Goal: Task Accomplishment & Management: Manage account settings

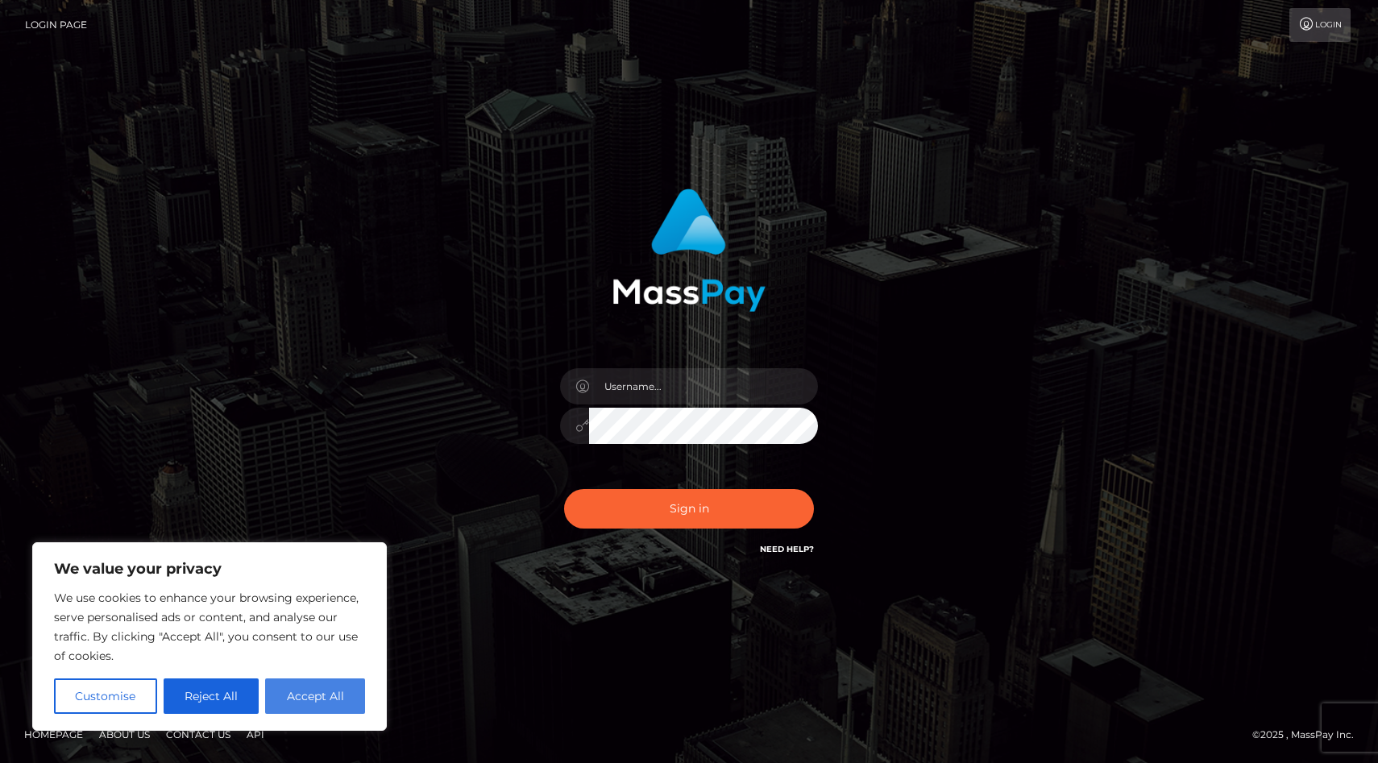
click at [309, 698] on button "Accept All" at bounding box center [315, 695] width 100 height 35
checkbox input "true"
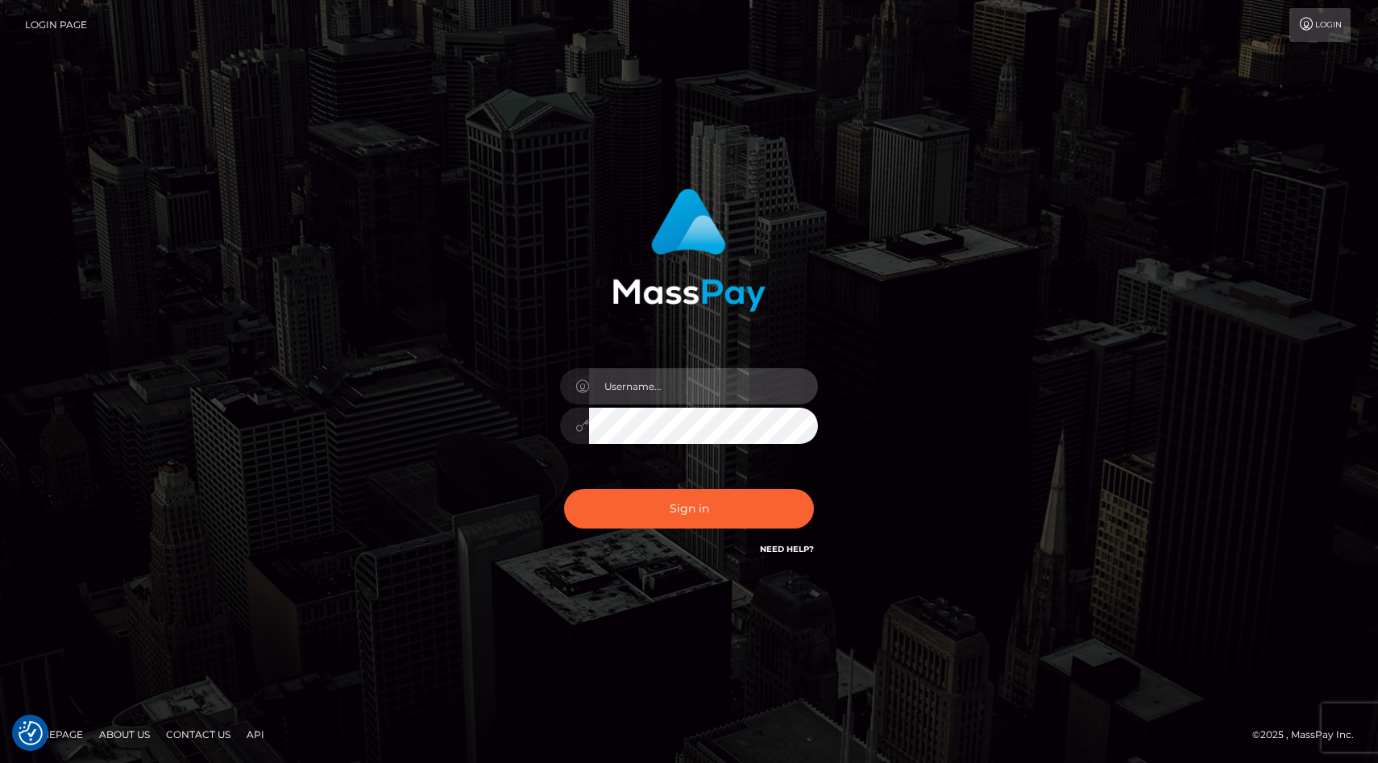
click at [633, 382] on input "text" at bounding box center [703, 386] width 229 height 36
paste input "Anna.Kushniruk"
type input "Anna.Kushniruk"
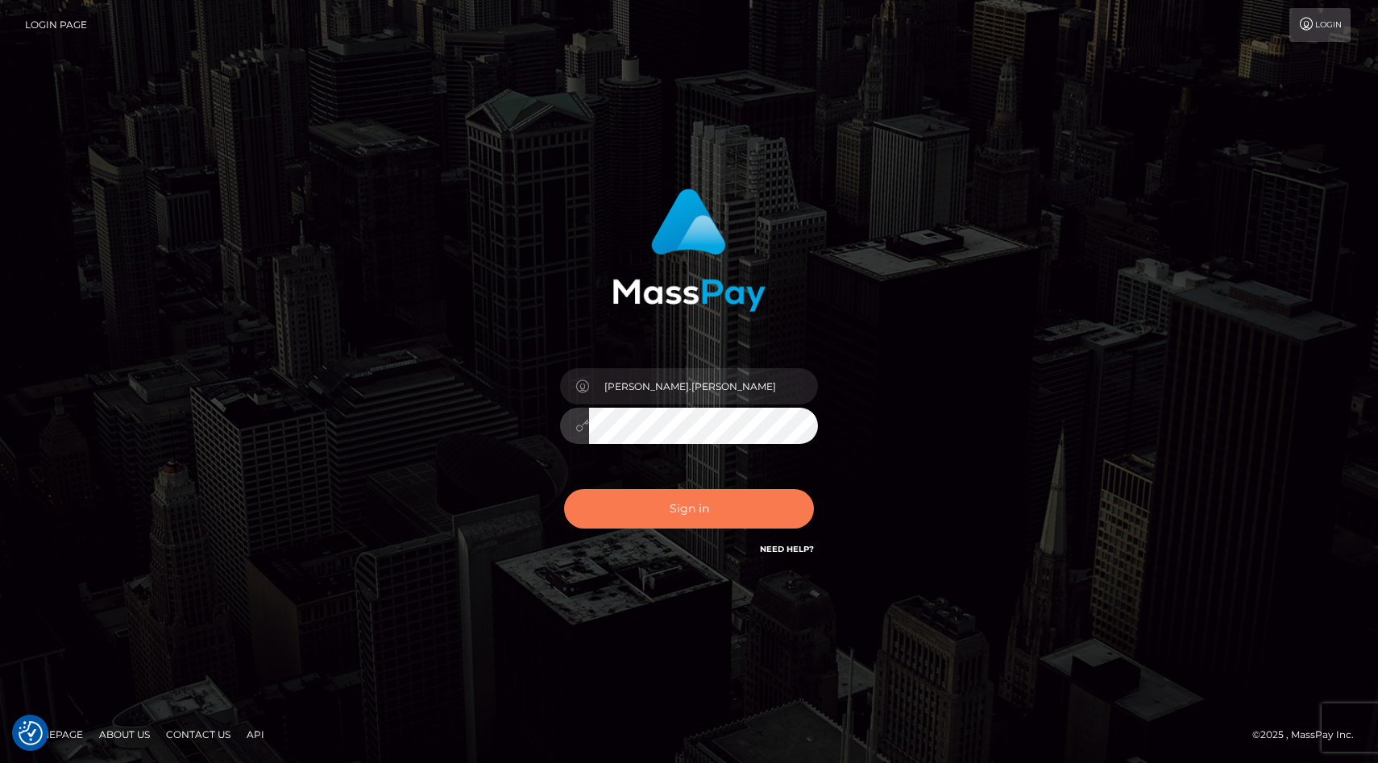
click at [665, 521] on button "Sign in" at bounding box center [689, 508] width 250 height 39
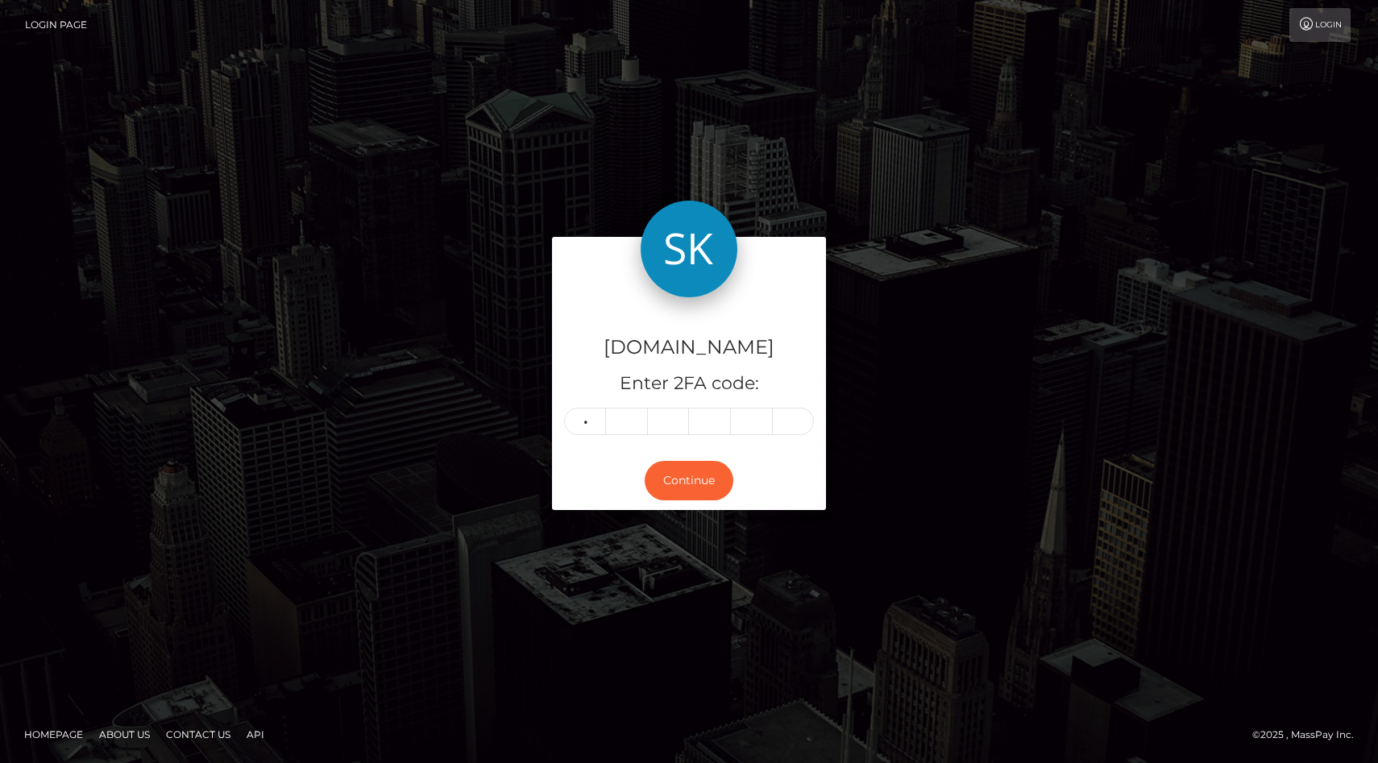
type input "5"
type input "7"
type input "8"
type input "1"
type input "0"
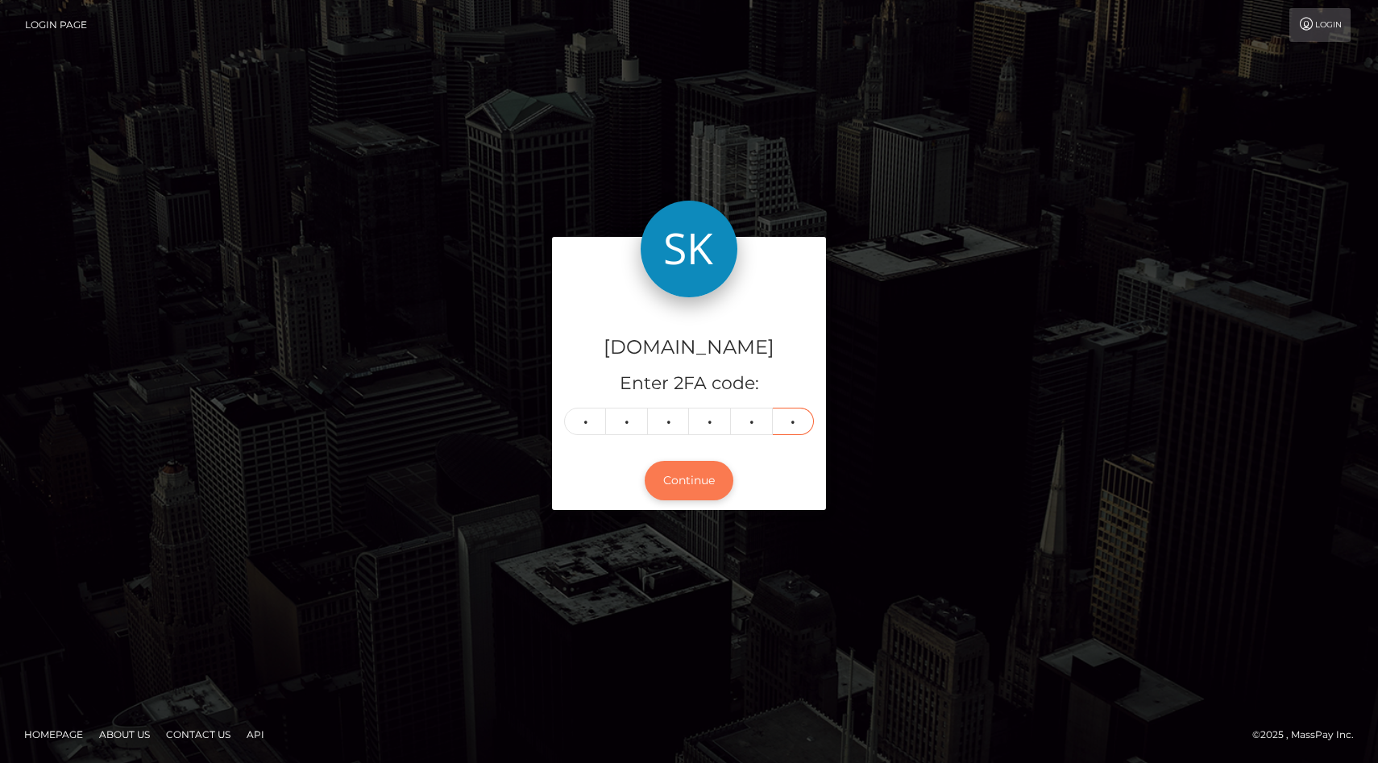
type input "4"
click at [696, 483] on button "Continue" at bounding box center [688, 480] width 89 height 39
